Goal: Register for event/course

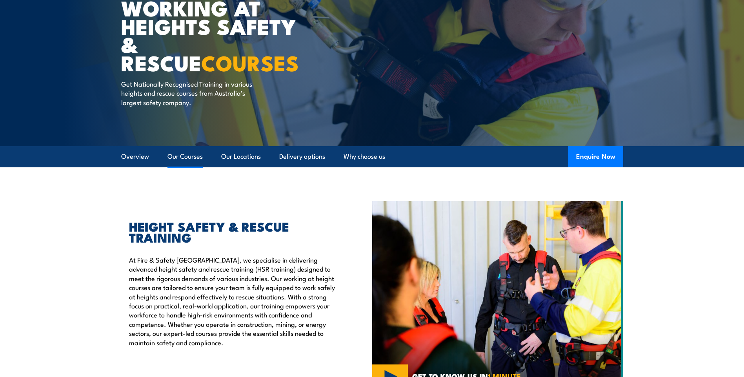
click at [185, 158] on link "Our Courses" at bounding box center [184, 156] width 35 height 21
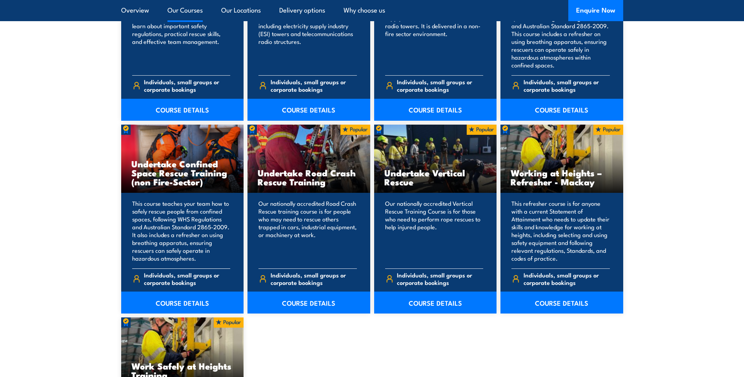
scroll to position [751, 0]
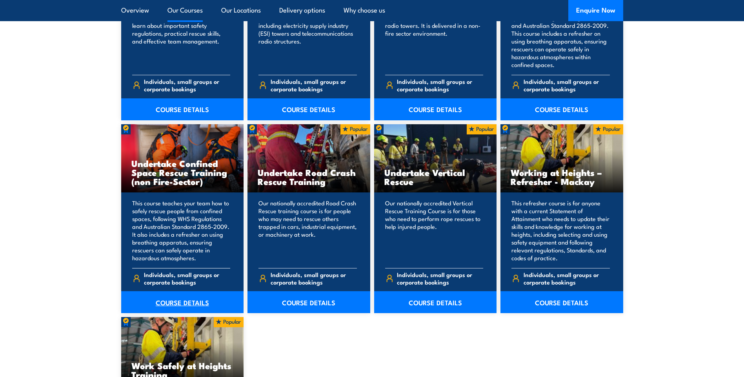
click at [154, 298] on link "COURSE DETAILS" at bounding box center [182, 302] width 123 height 22
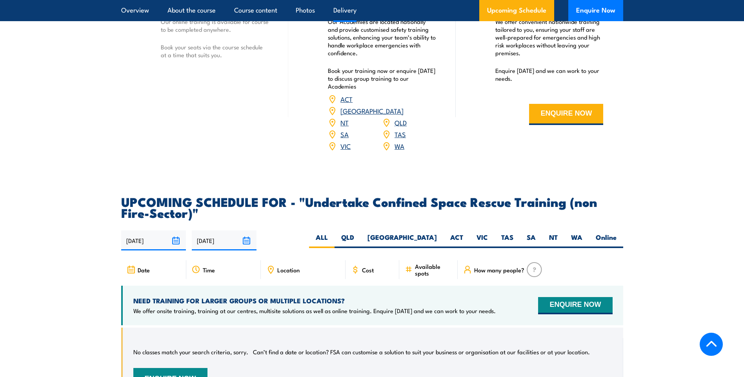
scroll to position [1254, 0]
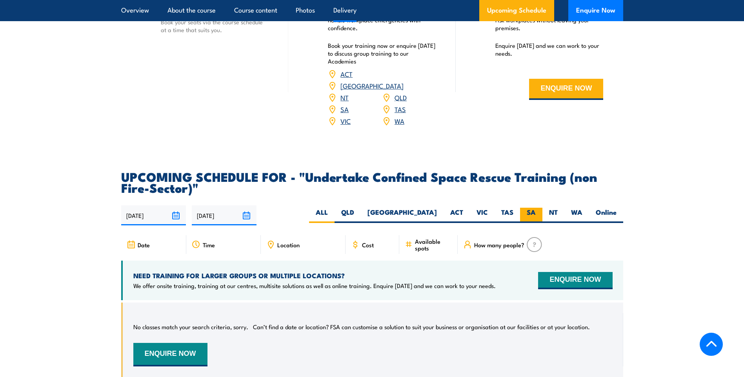
click at [535, 208] on label "SA" at bounding box center [531, 215] width 22 height 15
click at [535, 208] on input "SA" at bounding box center [537, 210] width 5 height 5
radio input "true"
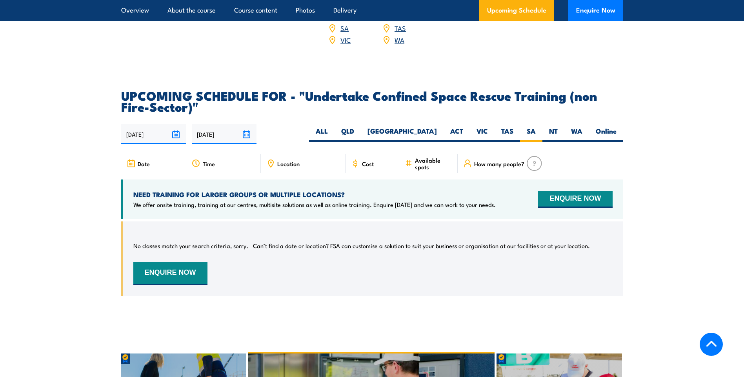
scroll to position [1335, 0]
click at [334, 127] on label "ALL" at bounding box center [321, 134] width 25 height 15
click at [333, 127] on input "ALL" at bounding box center [330, 129] width 5 height 5
radio input "true"
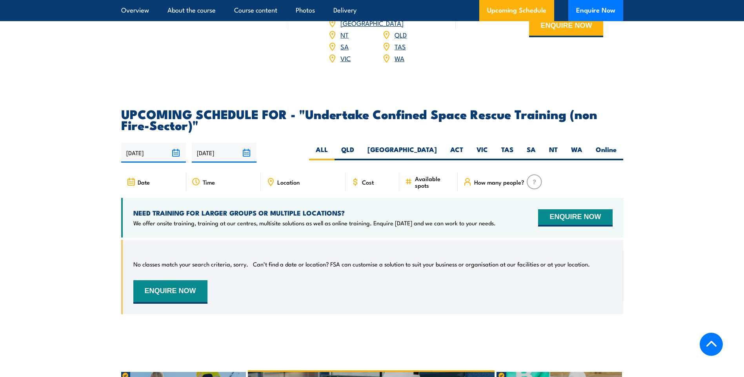
scroll to position [1335, 0]
